Goal: Check status: Check status

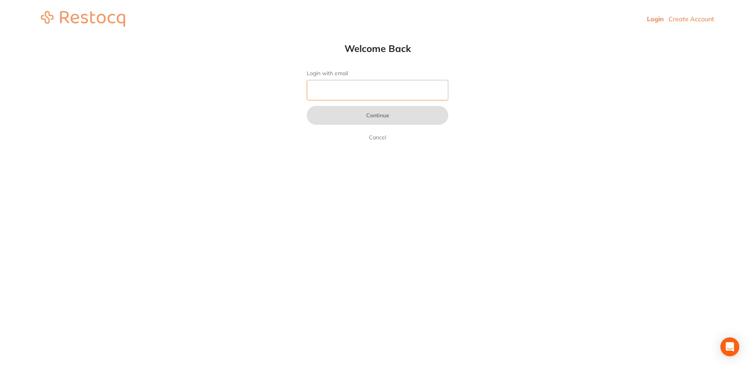
click at [359, 96] on input "Login with email" at bounding box center [378, 90] width 142 height 20
type input "[EMAIL_ADDRESS][DOMAIN_NAME]"
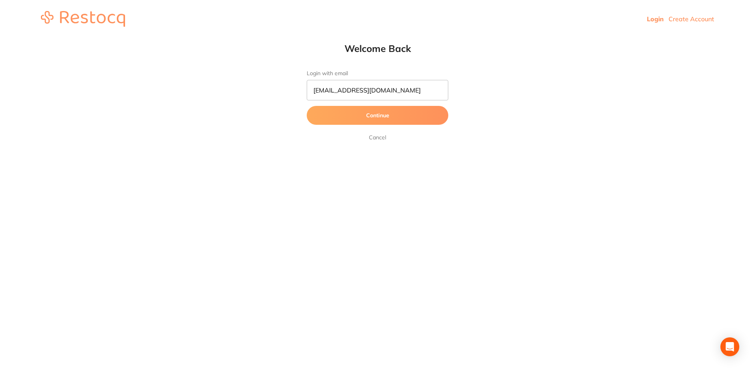
click at [378, 120] on button "Continue" at bounding box center [378, 115] width 142 height 19
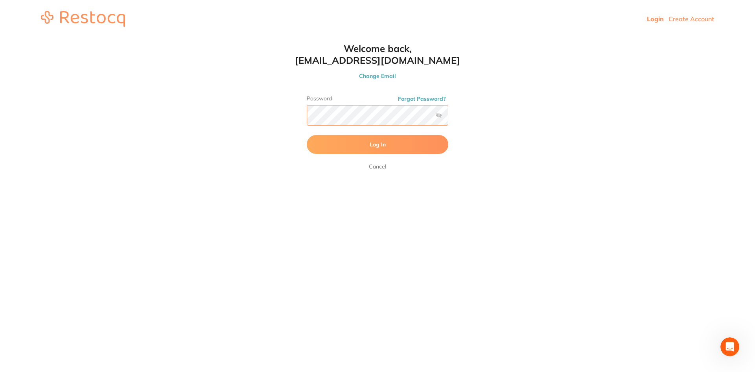
click at [307, 135] on button "Log In" at bounding box center [378, 144] width 142 height 19
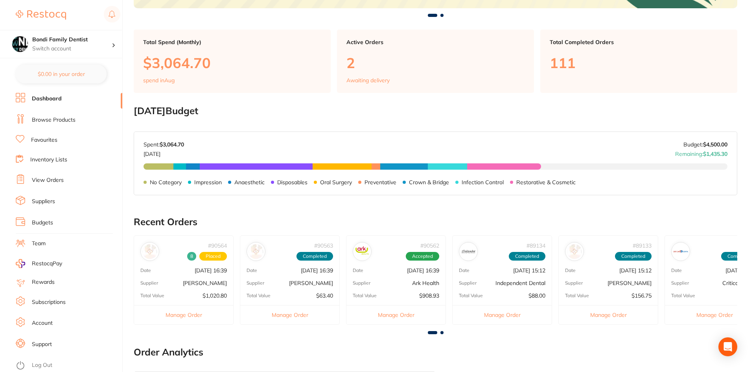
scroll to position [134, 0]
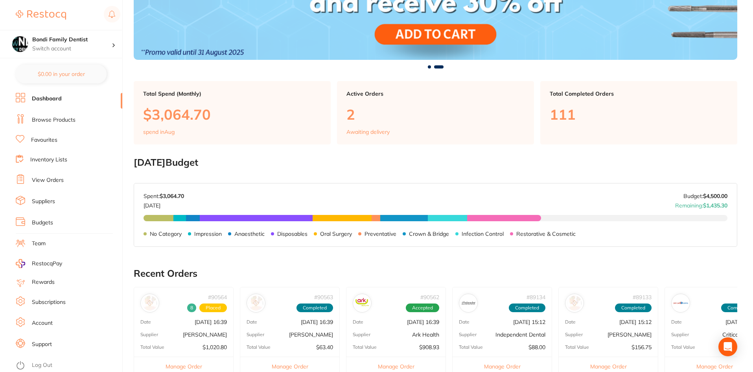
click at [51, 180] on link "View Orders" at bounding box center [48, 180] width 32 height 8
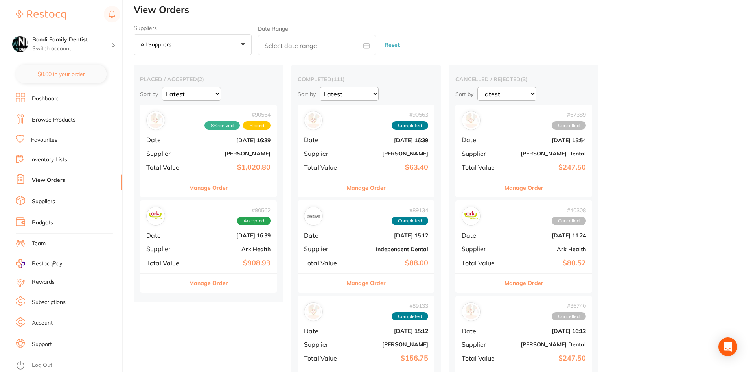
scroll to position [39, 0]
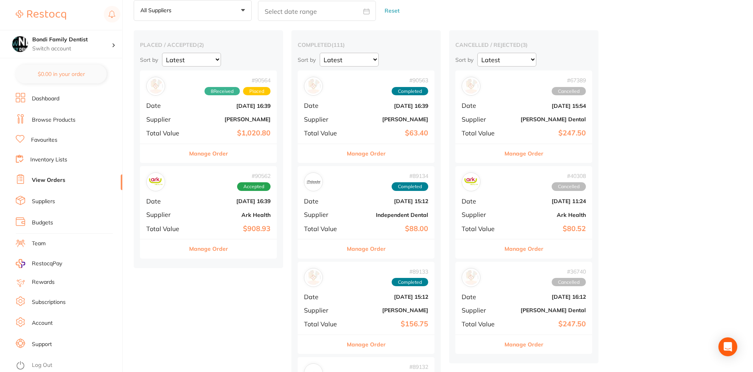
click at [205, 210] on div "# 90562 Accepted Date [DATE] 16:39 Supplier Ark Health Total Value $908.93" at bounding box center [208, 202] width 137 height 73
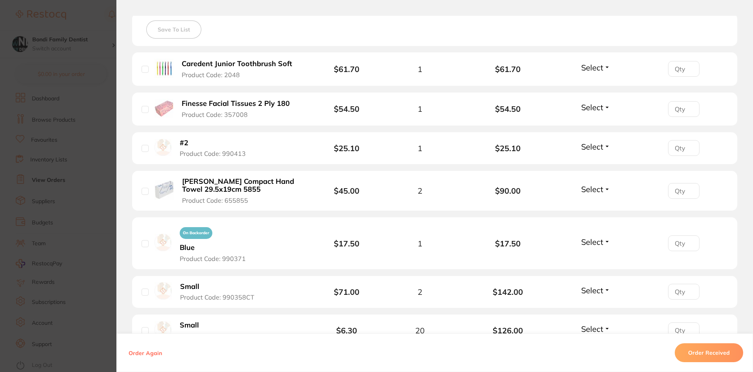
scroll to position [236, 0]
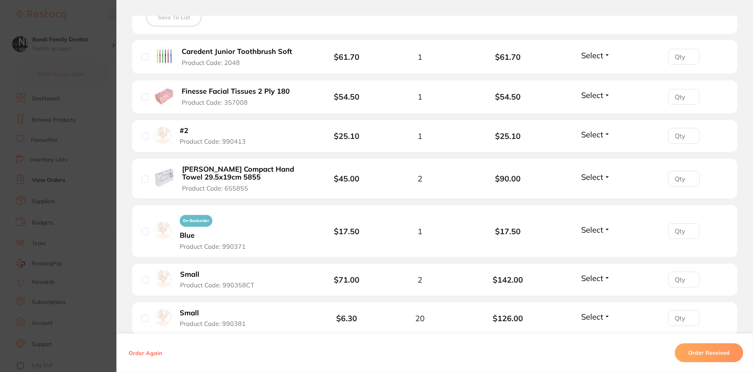
click at [598, 53] on span "Select" at bounding box center [592, 55] width 22 height 10
click at [593, 72] on span "Received" at bounding box center [596, 72] width 20 height 6
click at [589, 95] on span "Select" at bounding box center [592, 95] width 22 height 10
click at [592, 112] on span "Received" at bounding box center [596, 112] width 20 height 6
click at [588, 134] on span "Select" at bounding box center [592, 134] width 22 height 10
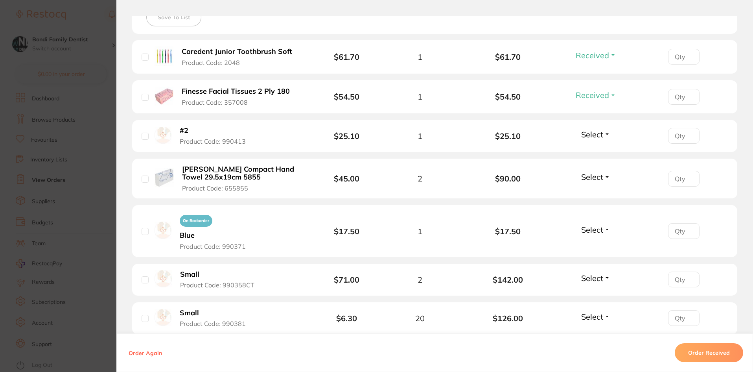
click at [596, 131] on span "Select" at bounding box center [592, 134] width 22 height 10
click at [594, 150] on span "Received" at bounding box center [596, 151] width 20 height 6
click at [593, 181] on span "Select" at bounding box center [592, 177] width 22 height 10
click at [593, 195] on span "Received" at bounding box center [596, 194] width 20 height 6
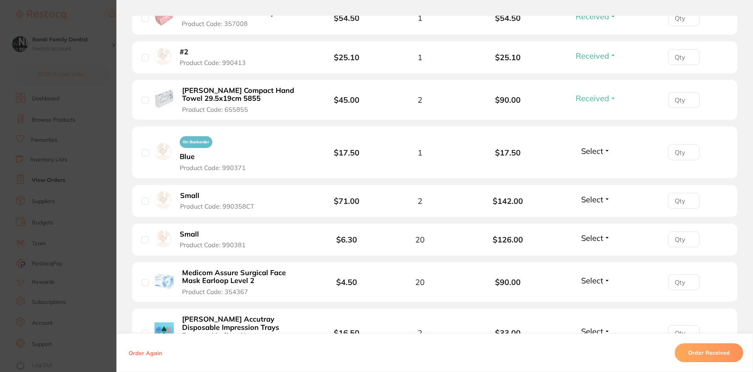
click at [598, 153] on span "Select" at bounding box center [592, 151] width 22 height 10
click at [600, 167] on span "Received" at bounding box center [596, 168] width 20 height 6
click at [597, 204] on span "Select" at bounding box center [592, 199] width 22 height 10
click at [595, 213] on span "Received" at bounding box center [596, 216] width 20 height 6
click at [592, 238] on span "Select" at bounding box center [592, 238] width 22 height 10
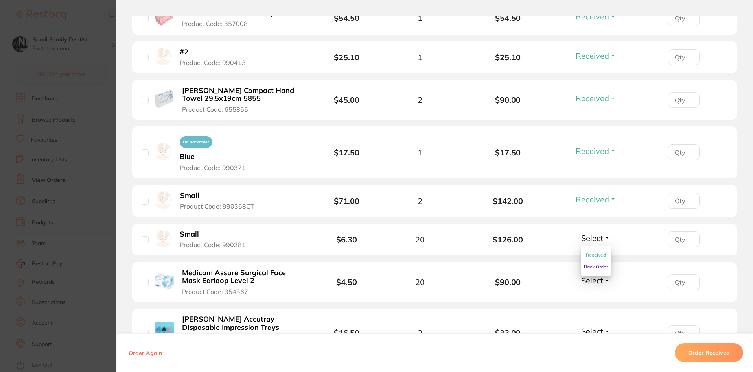
click at [588, 254] on span "Received" at bounding box center [596, 255] width 20 height 6
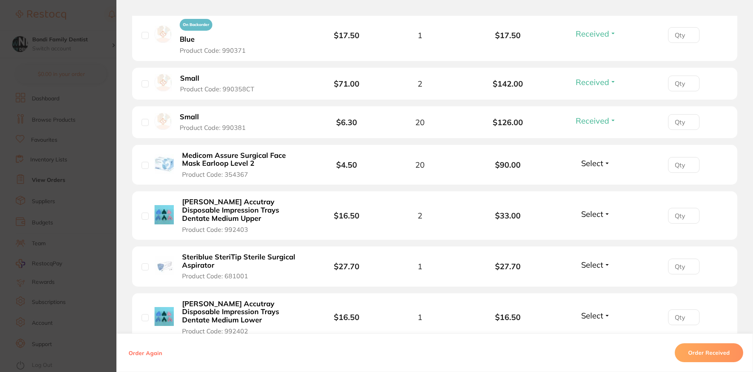
scroll to position [432, 0]
click at [584, 162] on span "Select" at bounding box center [592, 162] width 22 height 10
click at [596, 177] on span "Received" at bounding box center [596, 179] width 20 height 6
click at [588, 213] on span "Select" at bounding box center [592, 213] width 22 height 10
click at [593, 227] on span "Received" at bounding box center [596, 230] width 20 height 6
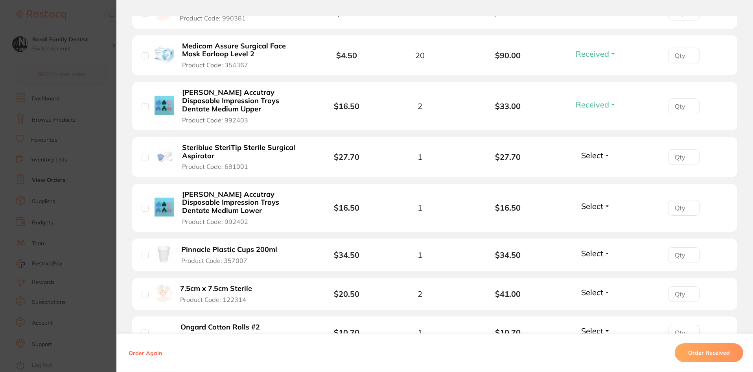
scroll to position [550, 0]
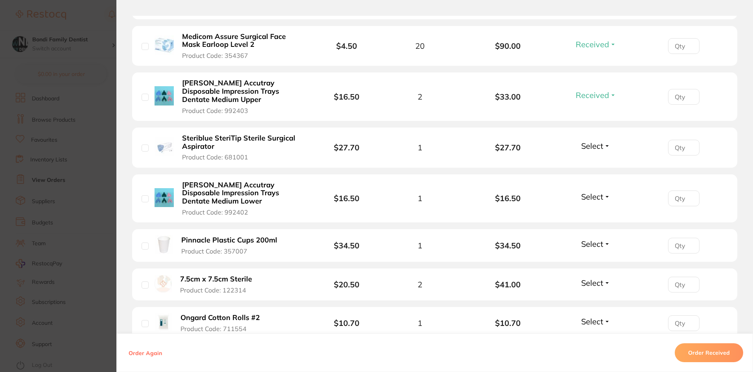
click at [587, 149] on span "Select" at bounding box center [592, 146] width 22 height 10
click at [602, 162] on span "Received" at bounding box center [596, 163] width 20 height 6
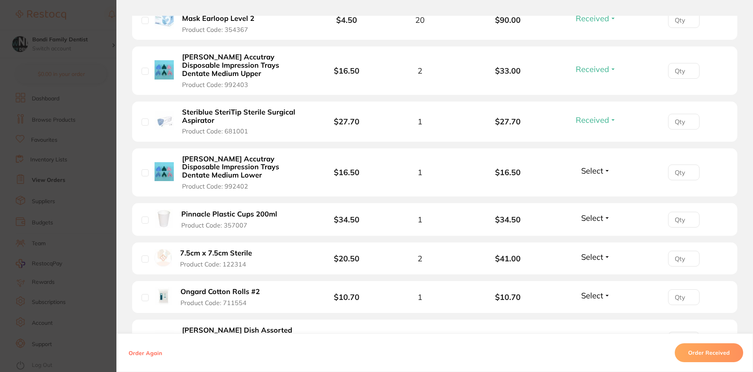
scroll to position [590, 0]
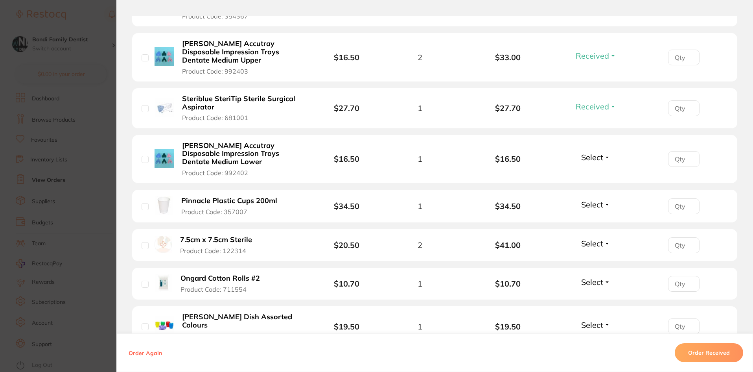
click at [598, 158] on span "Select" at bounding box center [592, 157] width 22 height 10
click at [599, 173] on span "Received" at bounding box center [596, 174] width 20 height 6
click at [609, 202] on button "Select" at bounding box center [596, 204] width 34 height 10
click at [596, 219] on span "Received" at bounding box center [596, 221] width 20 height 6
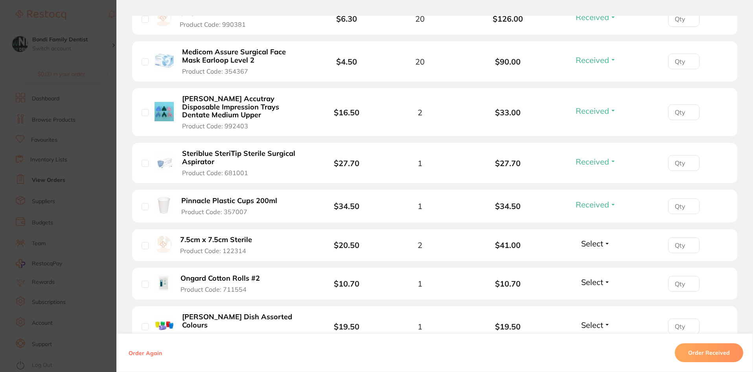
click at [104, 21] on section "Order ID: Restocq- 90562 Order Information 12 Received Accepted Order Order Dat…" at bounding box center [376, 186] width 753 height 372
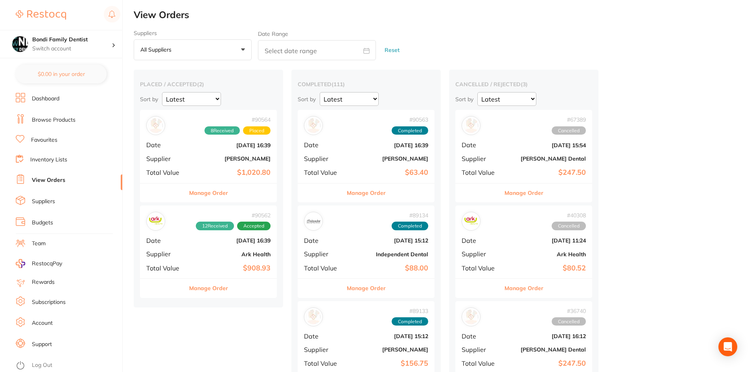
click at [57, 117] on link "Browse Products" at bounding box center [54, 120] width 44 height 8
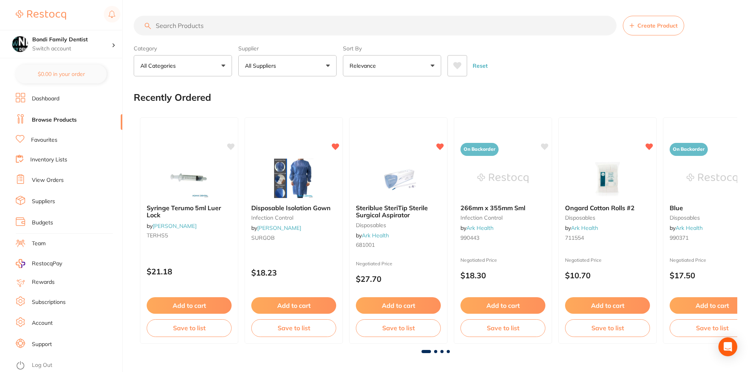
click at [209, 24] on input "search" at bounding box center [375, 26] width 483 height 20
paste input "M53407N"
type input "M53407N"
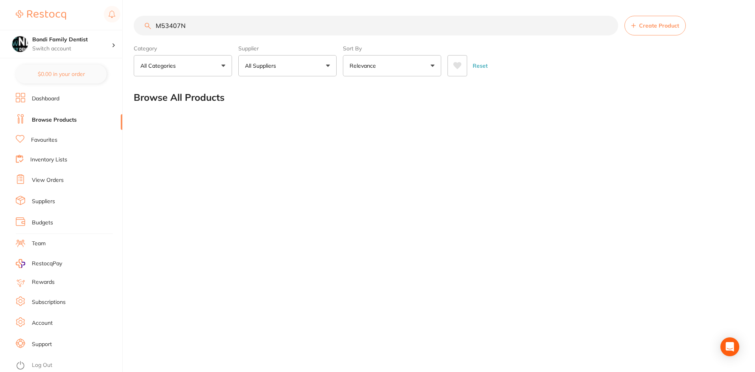
click at [52, 142] on link "Favourites" at bounding box center [44, 140] width 26 height 8
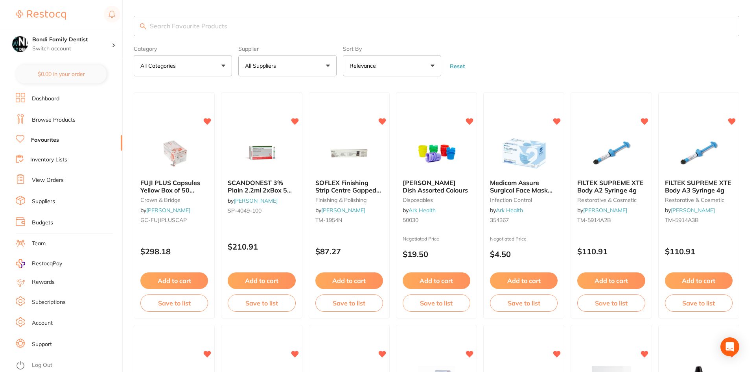
click at [236, 21] on input "search" at bounding box center [436, 26] width 605 height 20
type input "gauze"
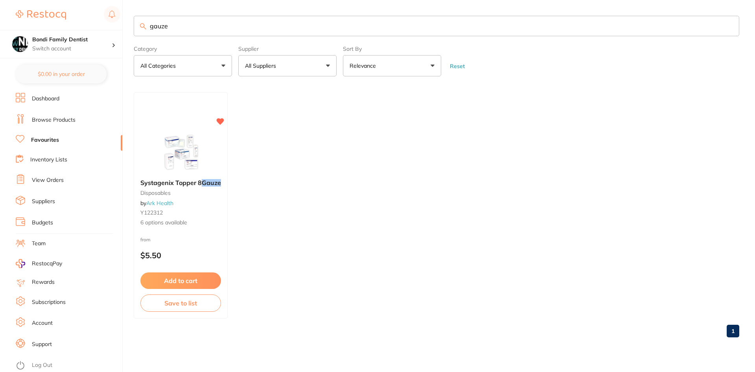
drag, startPoint x: 236, startPoint y: 21, endPoint x: 562, endPoint y: 64, distance: 328.7
click at [562, 64] on form "Category All Categories All Categories disposables Clear Category false All Cat…" at bounding box center [436, 59] width 605 height 34
click at [191, 182] on span "Systagenix Topper 8" at bounding box center [171, 182] width 62 height 8
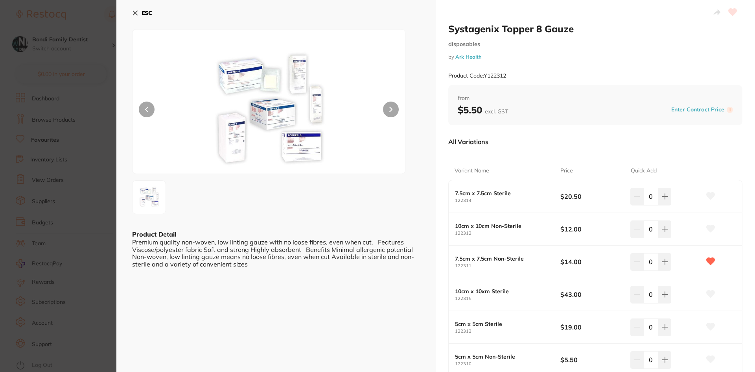
click at [131, 12] on div "ESC Product Detail Premium quality non-woven, low linting gauze with no loose f…" at bounding box center [275, 216] width 319 height 433
click at [133, 12] on icon at bounding box center [135, 13] width 6 height 6
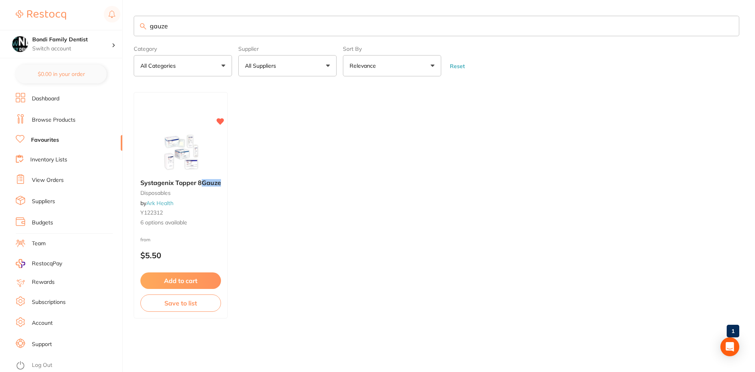
click at [51, 174] on ul "Dashboard Browse Products Favourites Inventory Lists View Orders Suppliers Budg…" at bounding box center [69, 232] width 107 height 279
click at [53, 184] on link "View Orders" at bounding box center [48, 180] width 32 height 8
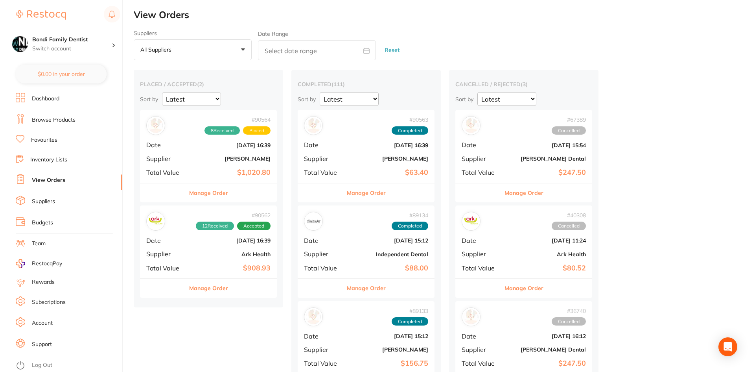
click at [189, 244] on div "# 90562 12 Received Accepted Date [DATE] 16:39 Supplier Ark Health Total Value …" at bounding box center [208, 241] width 137 height 73
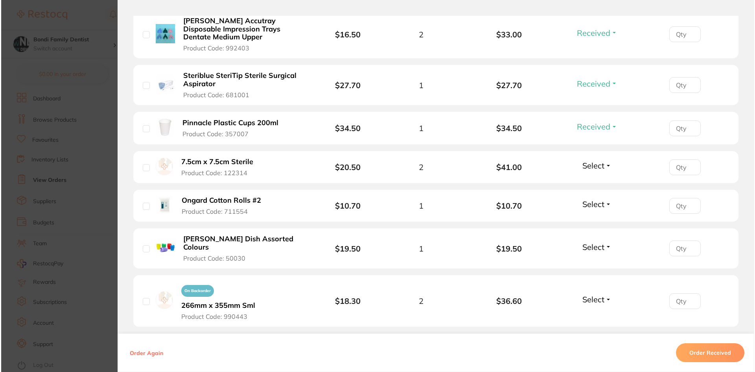
scroll to position [668, 0]
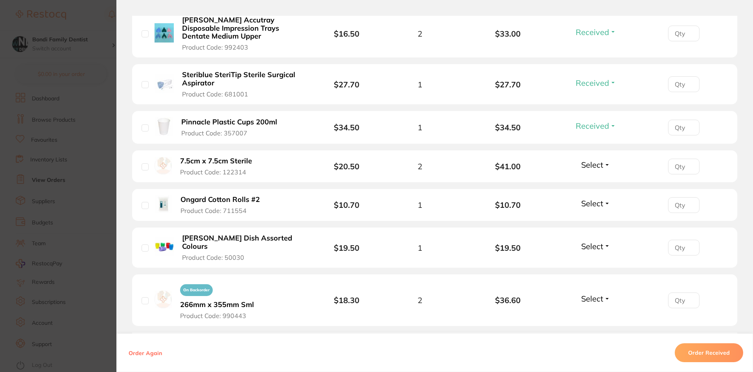
drag, startPoint x: 245, startPoint y: 172, endPoint x: 223, endPoint y: 171, distance: 22.4
click at [223, 171] on button "7.5cm x 7.5cm Sterile Product Code: 122314" at bounding box center [220, 165] width 85 height 19
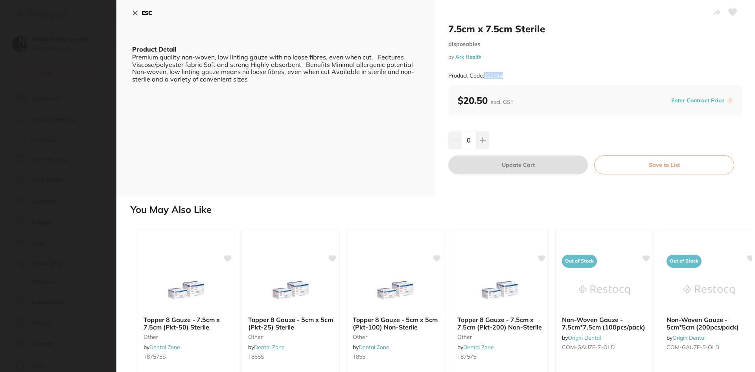
drag, startPoint x: 511, startPoint y: 77, endPoint x: 485, endPoint y: 78, distance: 26.4
click at [485, 78] on div "Product Code: 122314" at bounding box center [595, 75] width 294 height 19
copy small "122314"
click at [136, 15] on icon at bounding box center [135, 13] width 6 height 6
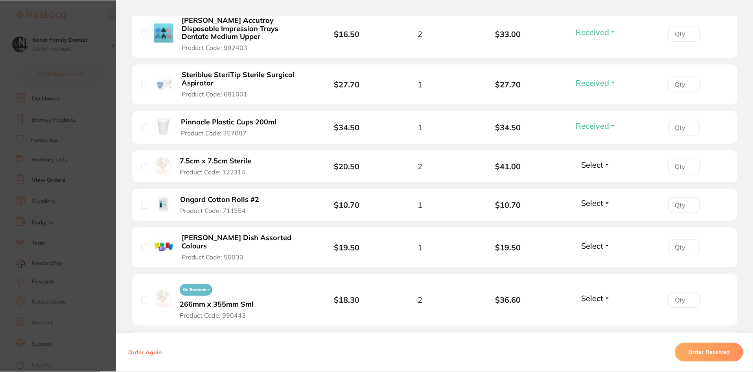
scroll to position [0, 0]
click at [604, 204] on button "Select" at bounding box center [596, 203] width 34 height 10
click at [594, 217] on span "Received" at bounding box center [596, 220] width 20 height 6
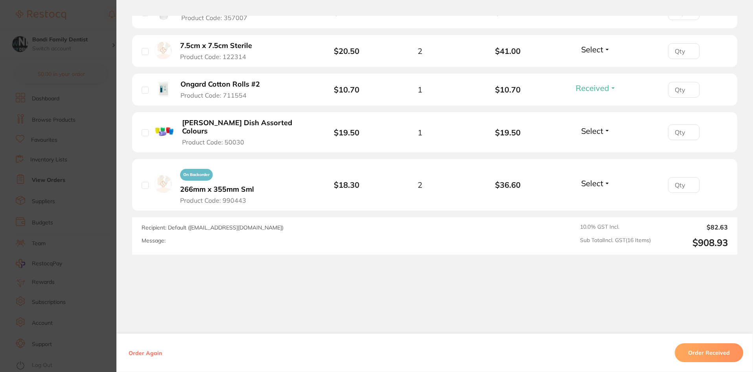
scroll to position [744, 0]
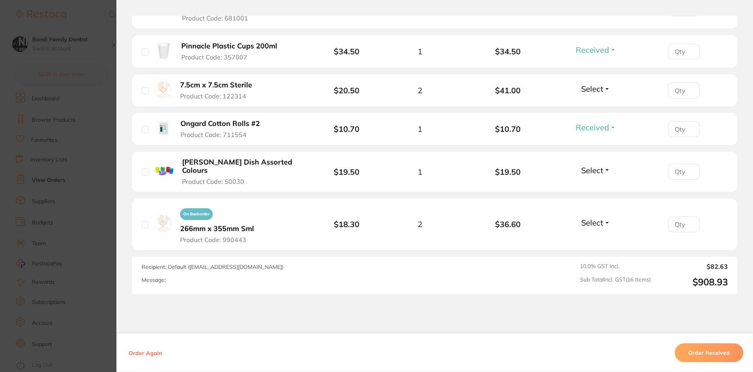
click at [603, 170] on button "Select" at bounding box center [596, 170] width 34 height 10
click at [596, 177] on div "Select Received Back Order" at bounding box center [596, 171] width 34 height 13
click at [599, 169] on span "Select" at bounding box center [592, 170] width 22 height 10
click at [594, 171] on span "Select" at bounding box center [592, 170] width 22 height 10
click at [596, 186] on span "Received" at bounding box center [596, 187] width 20 height 6
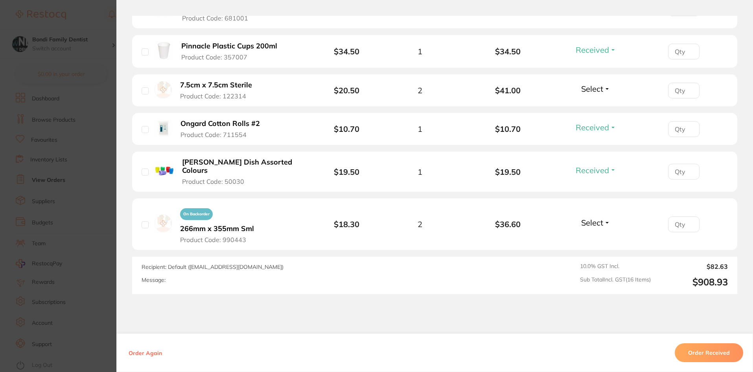
click at [605, 223] on button "Select" at bounding box center [596, 222] width 34 height 10
click at [588, 239] on span "Received" at bounding box center [596, 239] width 20 height 6
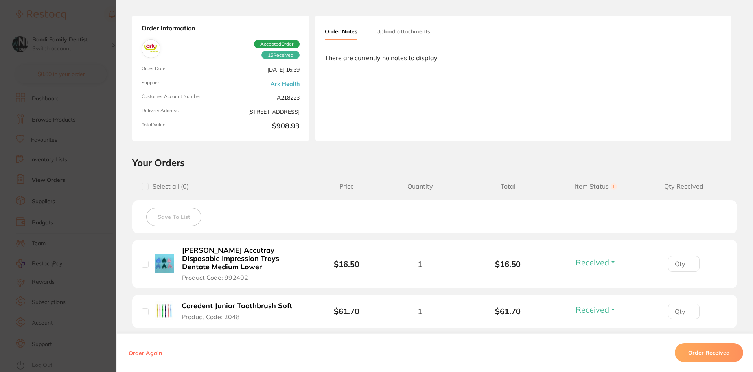
scroll to position [0, 0]
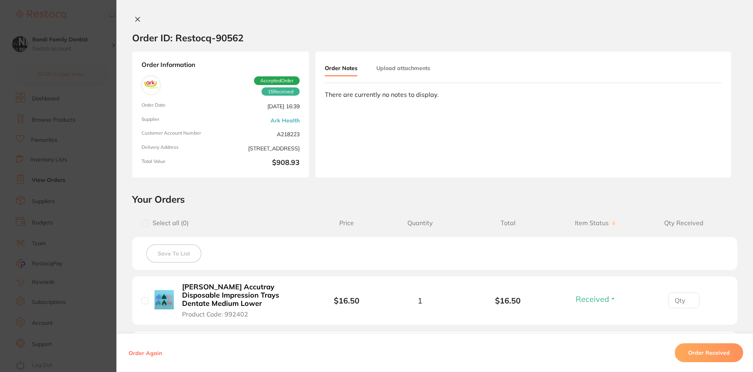
click at [134, 18] on icon at bounding box center [137, 19] width 6 height 6
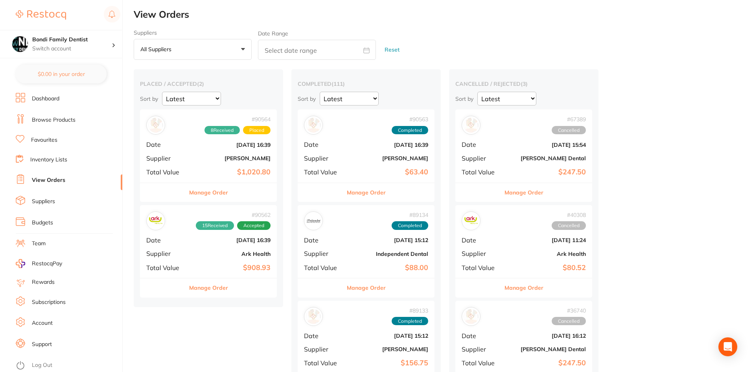
click at [178, 254] on span "Supplier" at bounding box center [165, 253] width 39 height 7
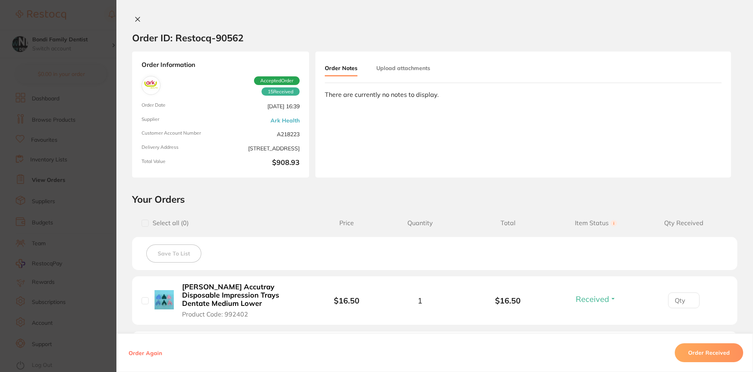
click at [138, 15] on div "Order ID: Restocq- 90562 Order Information 15 Received Accepted Order Order Dat…" at bounding box center [434, 186] width 636 height 372
click at [137, 18] on icon at bounding box center [138, 19] width 4 height 4
